Goal: Information Seeking & Learning: Learn about a topic

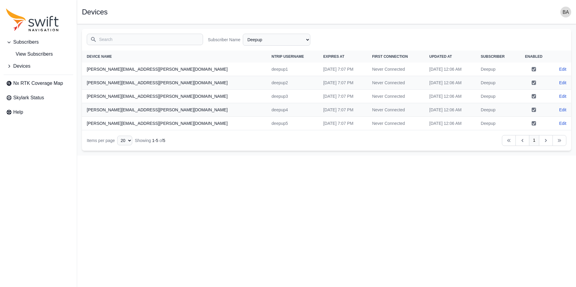
select select "7b935e3f-0643-46c8-a04f-ff7d1cb906a2"
click at [508, 13] on div "Open sidebar Devices" at bounding box center [326, 12] width 489 height 11
click at [35, 85] on span "Nx RTK Coverage Map" at bounding box center [38, 83] width 50 height 7
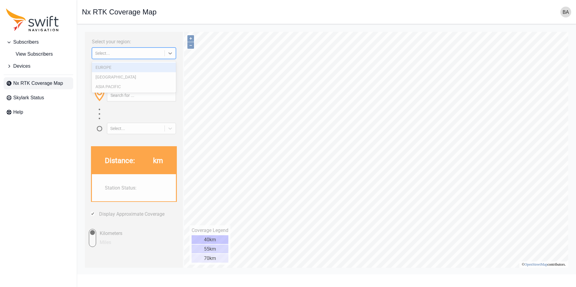
click at [126, 55] on div "Select..." at bounding box center [128, 53] width 66 height 5
click at [122, 66] on div "EUROPE" at bounding box center [134, 68] width 84 height 10
click at [104, 69] on div "Enter your location: (Address, latitude/longitude or click on map) Select..." at bounding box center [134, 100] width 92 height 68
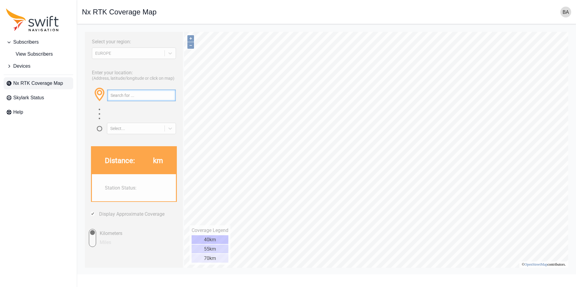
click at [118, 95] on input "text" at bounding box center [141, 95] width 68 height 11
paste input "[GEOGRAPHIC_DATA]"
type input "[GEOGRAPHIC_DATA]"
